Goal: Transaction & Acquisition: Purchase product/service

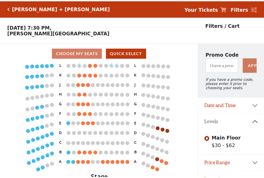
scroll to position [11, 0]
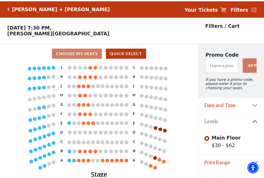
scroll to position [11, 0]
